Goal: Task Accomplishment & Management: Manage account settings

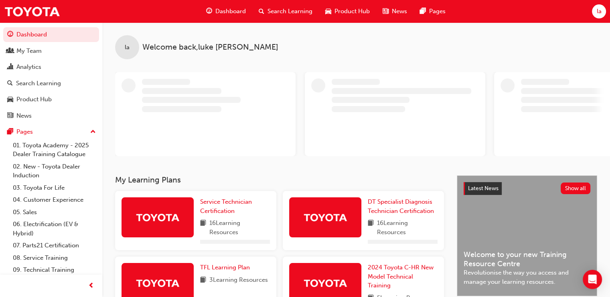
click at [604, 16] on button "la" at bounding box center [598, 11] width 14 height 14
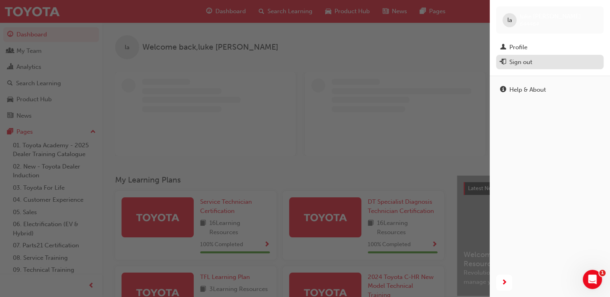
click at [519, 63] on div "Sign out" at bounding box center [520, 62] width 23 height 9
